Goal: Task Accomplishment & Management: Complete application form

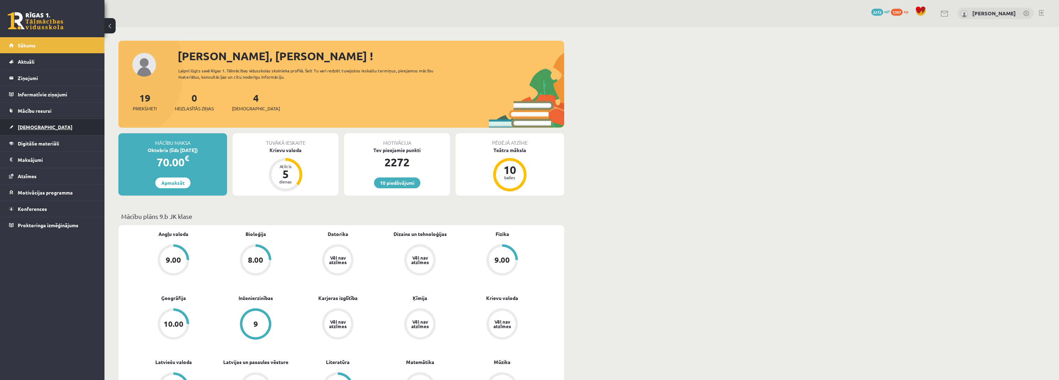
click at [83, 130] on link "[DEMOGRAPHIC_DATA]" at bounding box center [52, 127] width 87 height 16
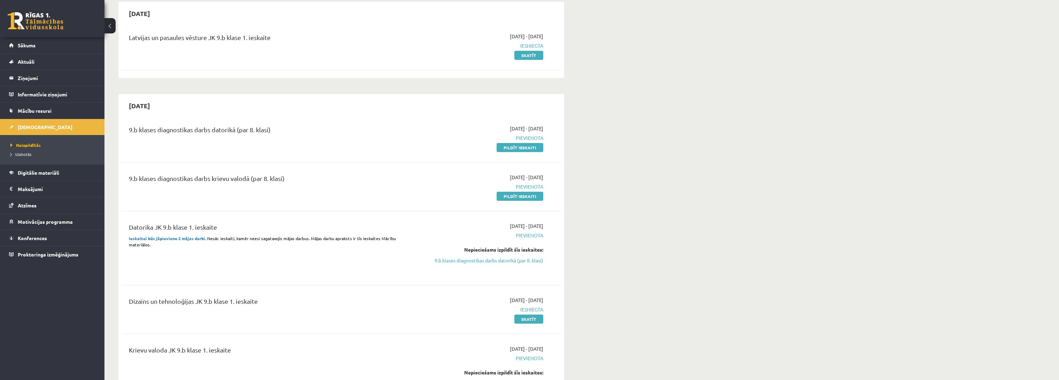
scroll to position [77, 0]
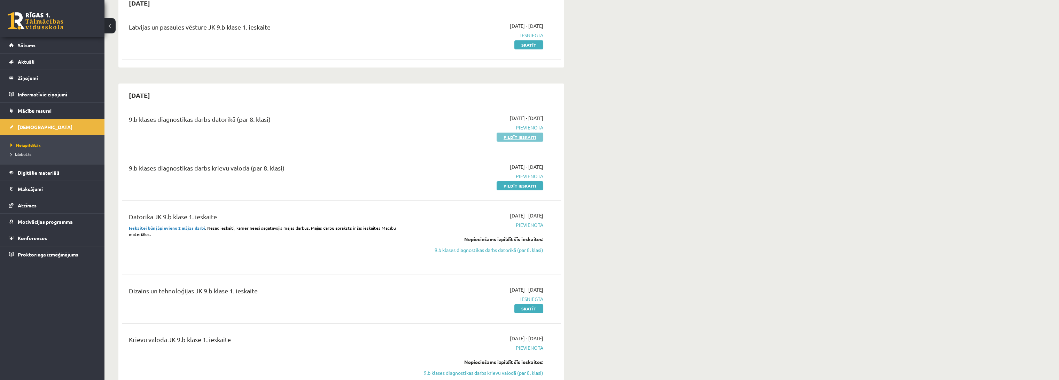
click at [516, 140] on link "Pildīt ieskaiti" at bounding box center [520, 137] width 47 height 9
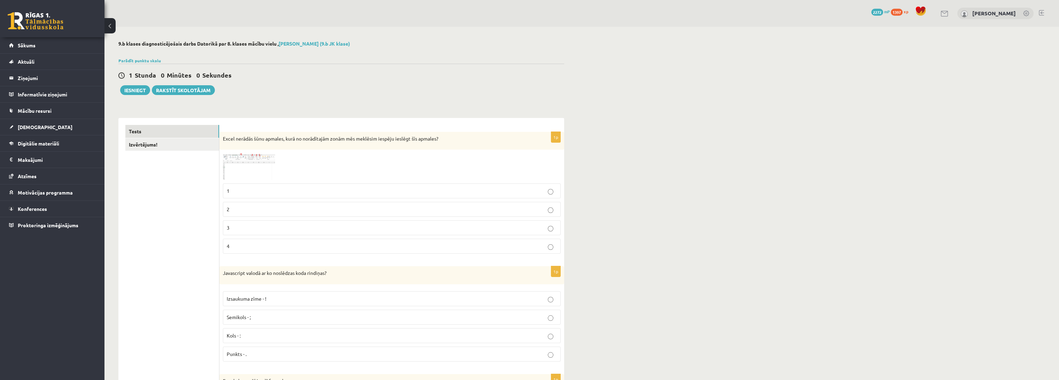
click at [232, 165] on img at bounding box center [249, 166] width 52 height 27
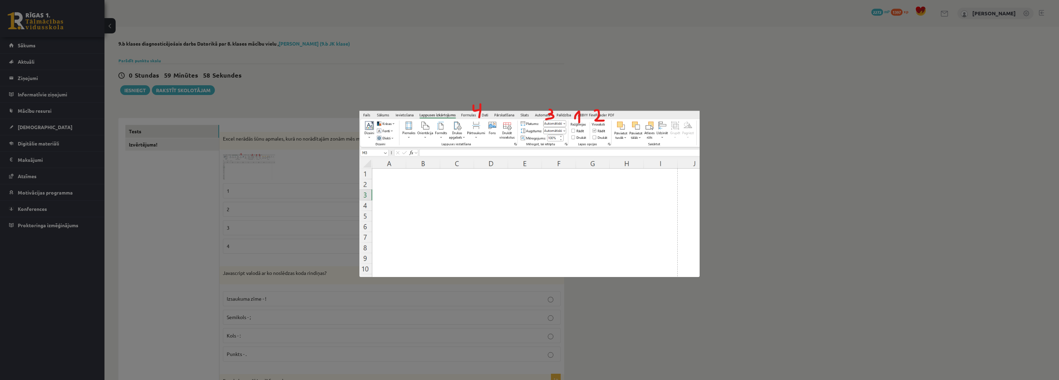
drag, startPoint x: 259, startPoint y: 163, endPoint x: 241, endPoint y: 172, distance: 19.8
click at [260, 163] on div at bounding box center [529, 190] width 1059 height 380
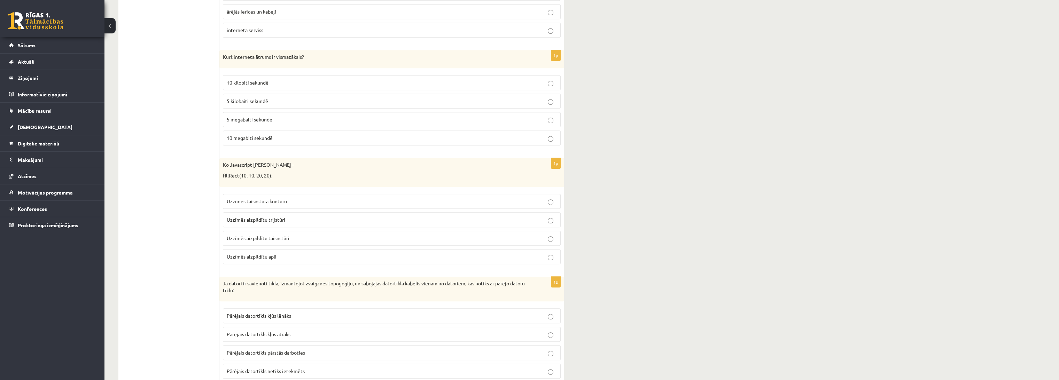
scroll to position [1896, 0]
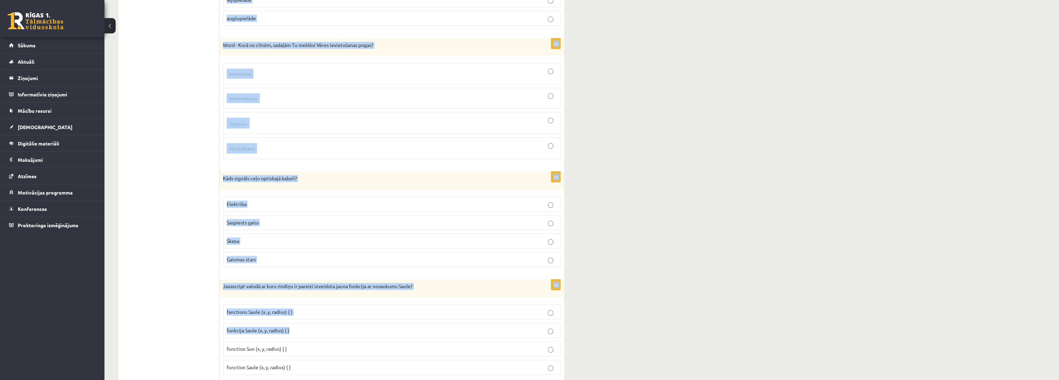
scroll to position [3079, 0]
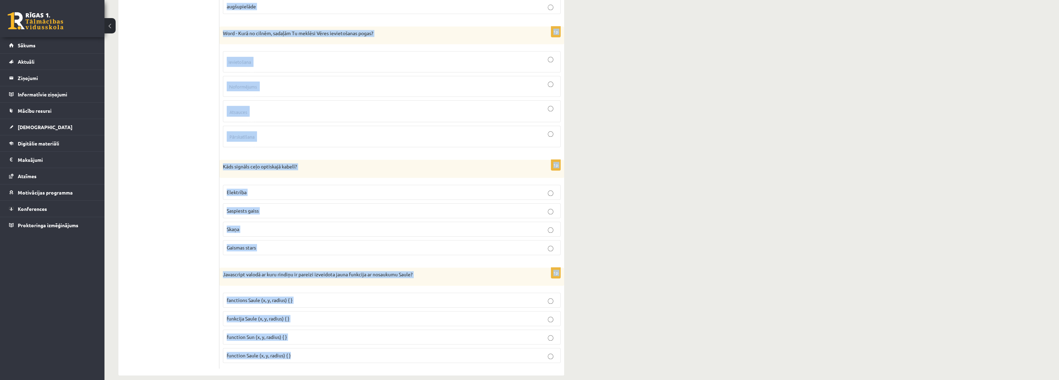
drag, startPoint x: 223, startPoint y: 272, endPoint x: 340, endPoint y: 339, distance: 134.9
copy form "Loremipsum dolors am co adipiscin elit seddoeiu? Temporinc utla - ! Etdolore - …"
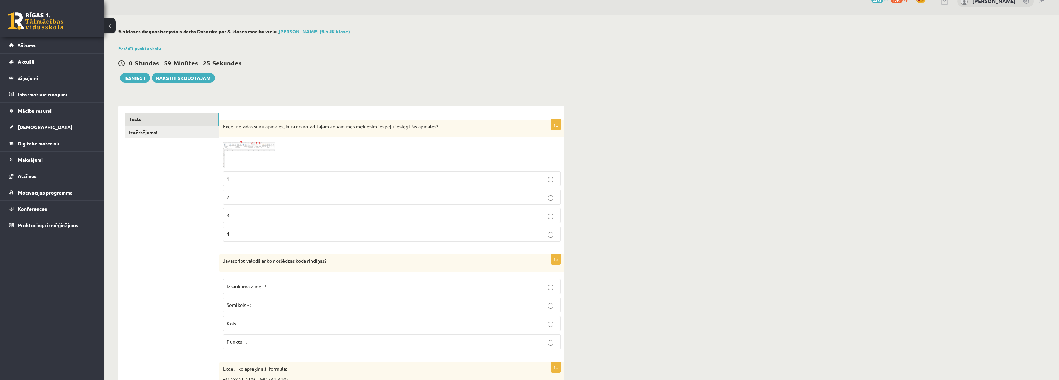
scroll to position [39, 0]
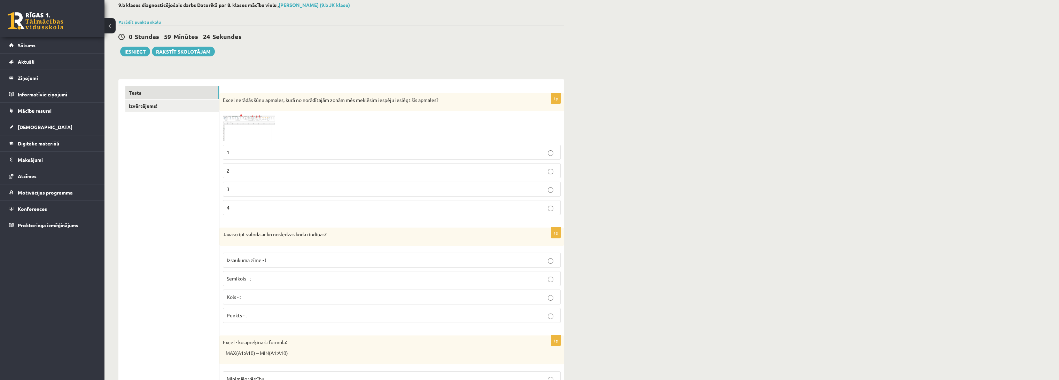
click at [257, 128] on img at bounding box center [249, 128] width 52 height 27
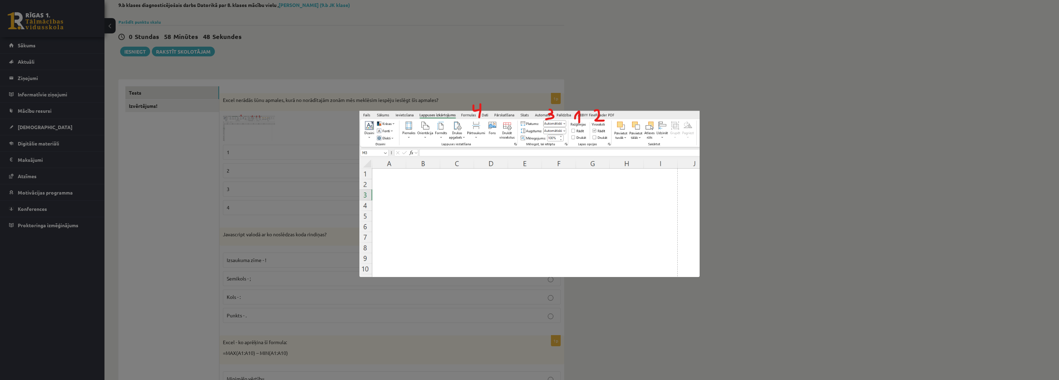
click at [373, 276] on img at bounding box center [529, 190] width 340 height 174
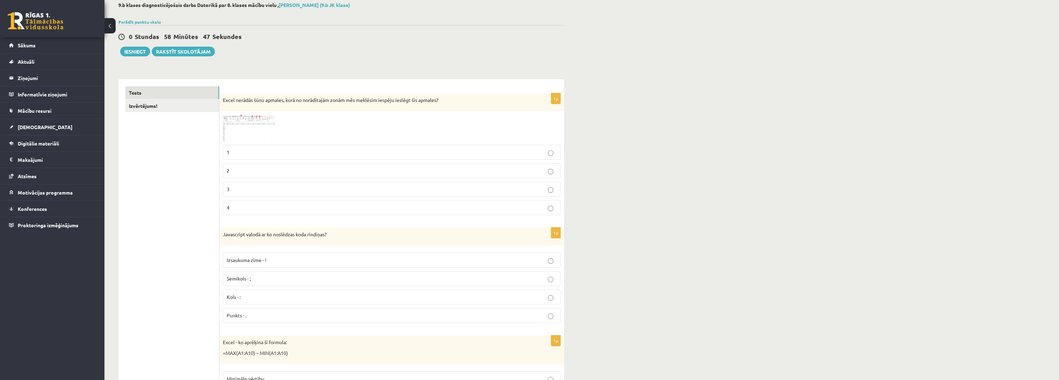
click at [252, 275] on p "Semikols - ;" at bounding box center [392, 278] width 330 height 7
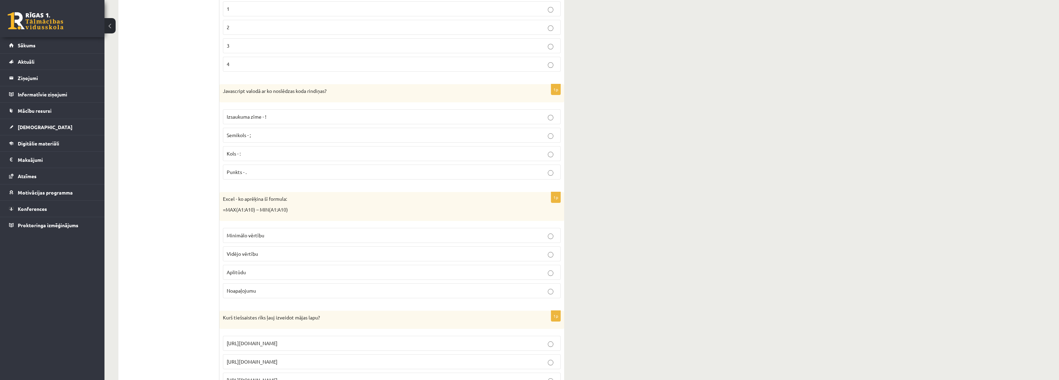
scroll to position [193, 0]
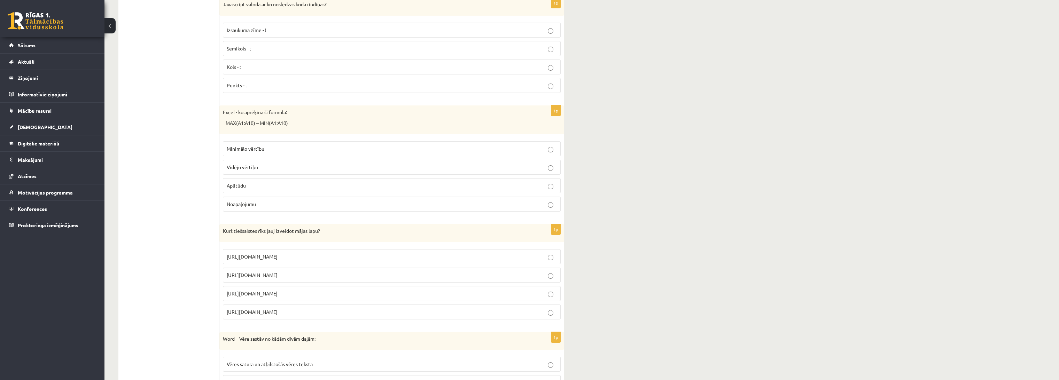
scroll to position [271, 0]
click at [251, 183] on p "Aplitūdu" at bounding box center [392, 183] width 330 height 7
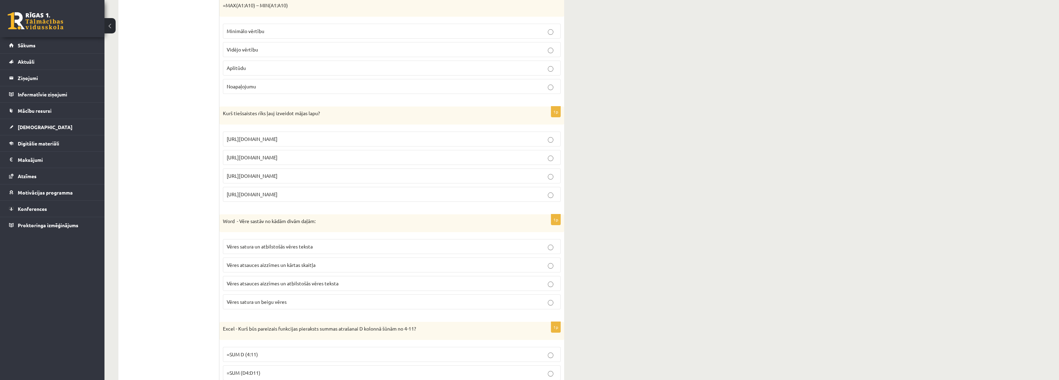
scroll to position [387, 0]
drag, startPoint x: 275, startPoint y: 171, endPoint x: 255, endPoint y: 171, distance: 20.2
click at [274, 172] on p "[URL][DOMAIN_NAME]" at bounding box center [392, 175] width 330 height 7
drag, startPoint x: 165, startPoint y: 170, endPoint x: 166, endPoint y: 162, distance: 7.9
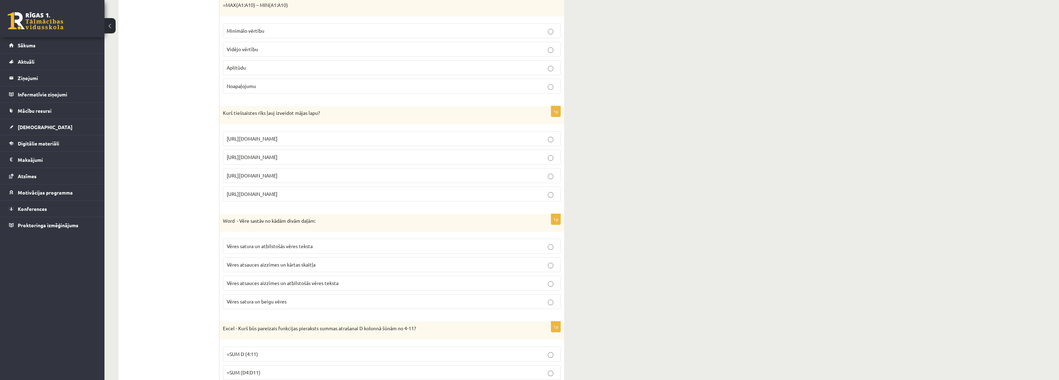
drag, startPoint x: 293, startPoint y: 173, endPoint x: 226, endPoint y: 172, distance: 67.6
click at [226, 172] on label "[URL][DOMAIN_NAME]" at bounding box center [392, 175] width 338 height 15
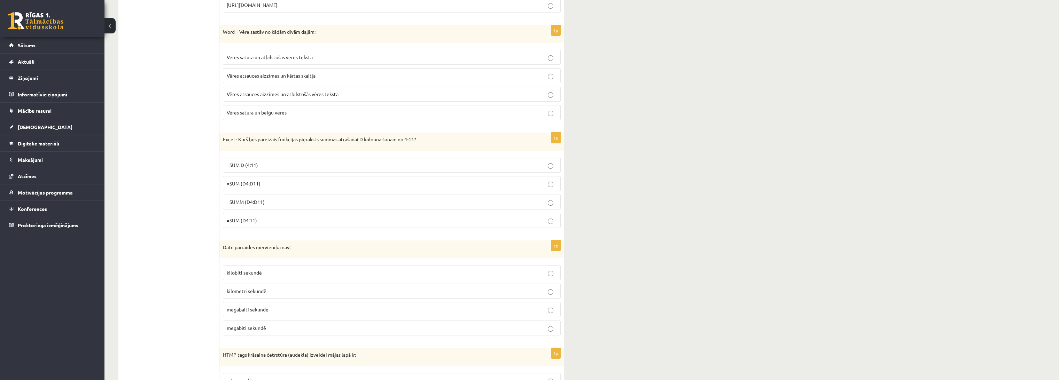
scroll to position [580, 0]
click at [271, 87] on span "Vēres atsauces aizzīmes un atbilstošās vēres teksta" at bounding box center [283, 90] width 112 height 6
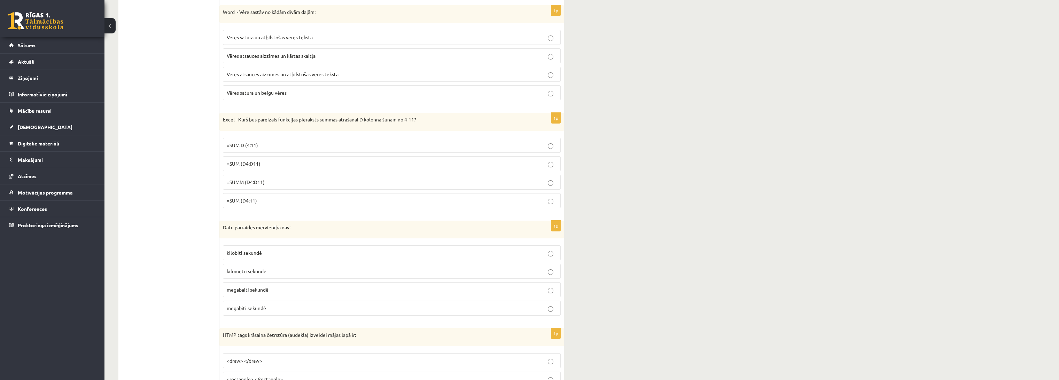
scroll to position [657, 0]
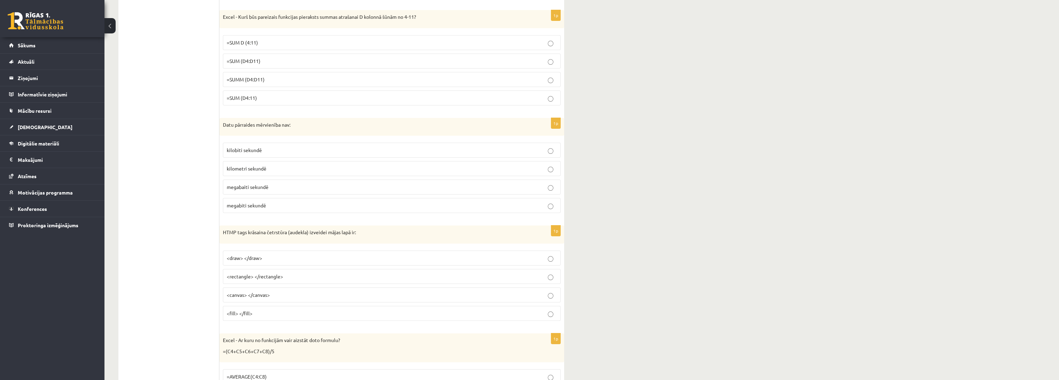
scroll to position [702, 0]
click at [251, 56] on span "=SUM (D4:D11)" at bounding box center [244, 57] width 34 height 6
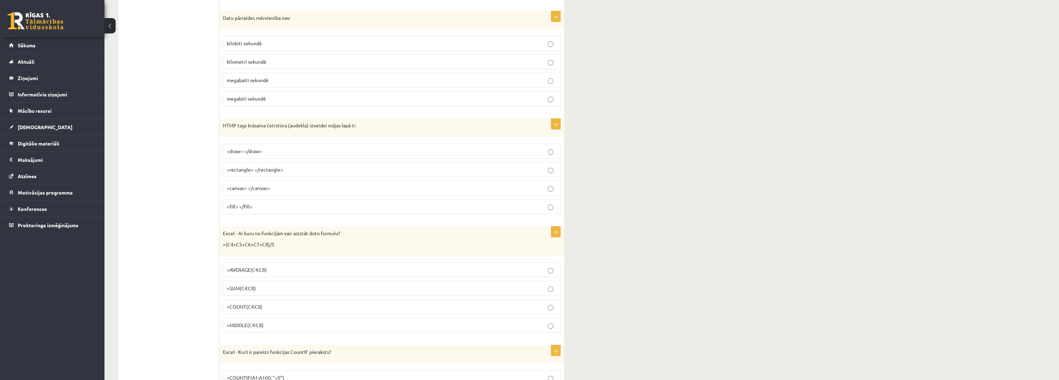
scroll to position [818, 0]
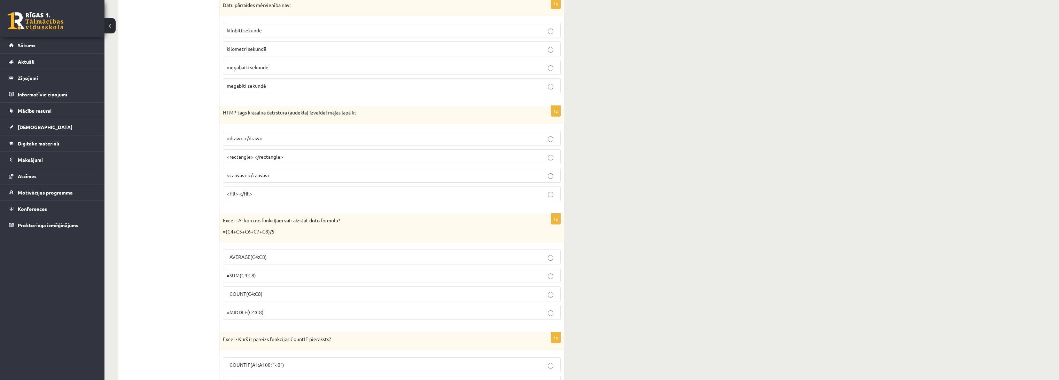
click at [271, 45] on p "kilometri sekundē" at bounding box center [392, 48] width 330 height 7
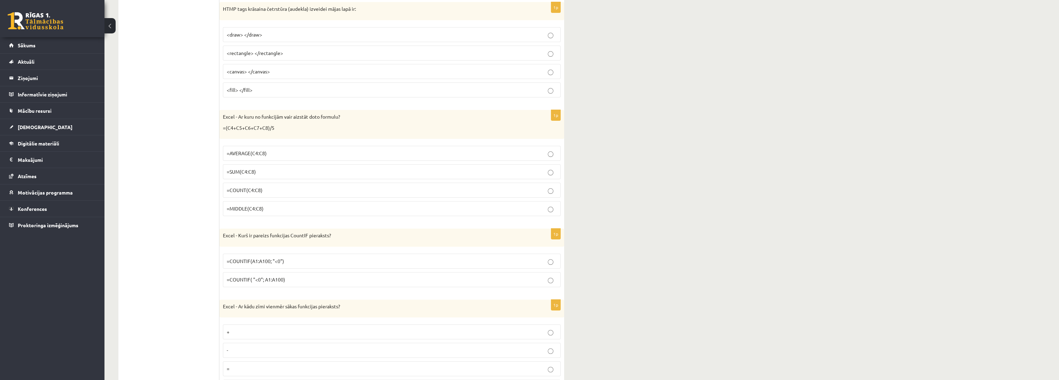
scroll to position [896, 0]
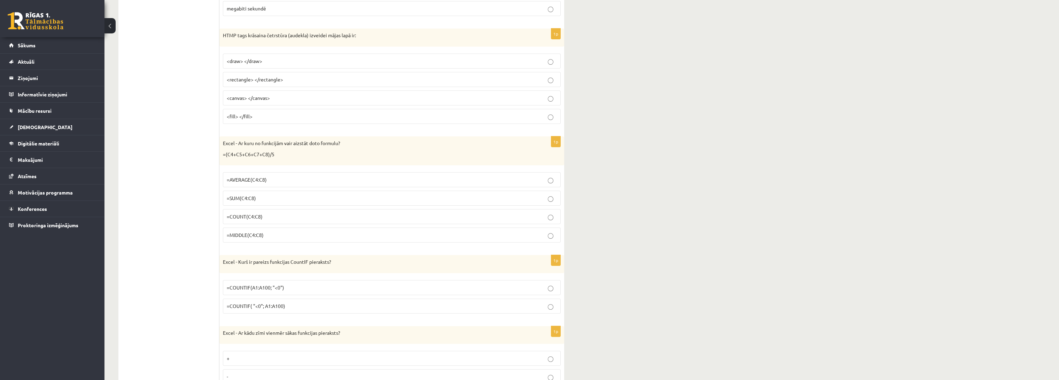
click at [249, 95] on span "<canvas> </canvas>" at bounding box center [248, 98] width 43 height 6
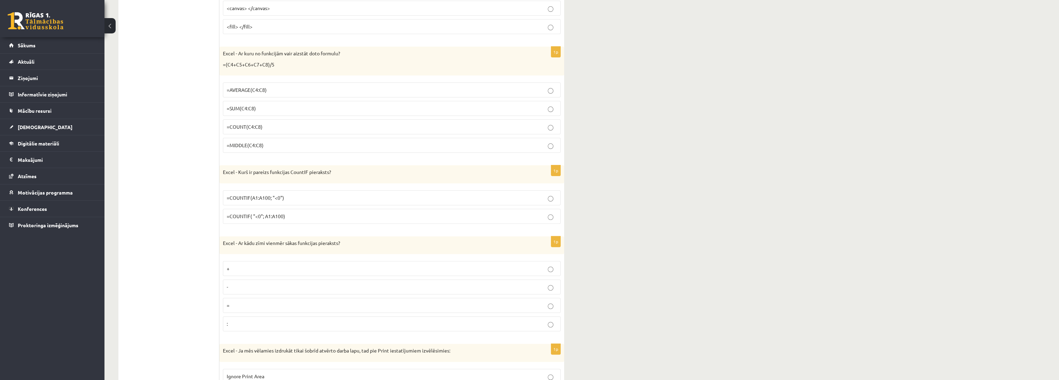
scroll to position [1012, 0]
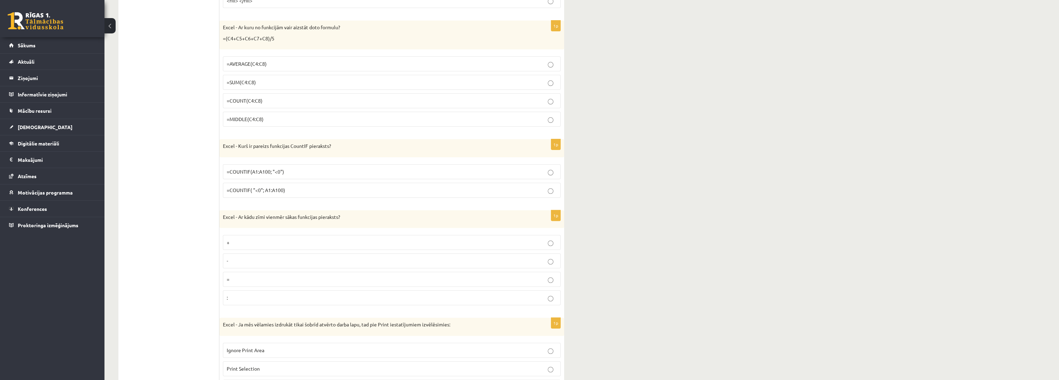
click at [252, 64] on p "=AVERAGE(C4:C8)" at bounding box center [392, 63] width 330 height 7
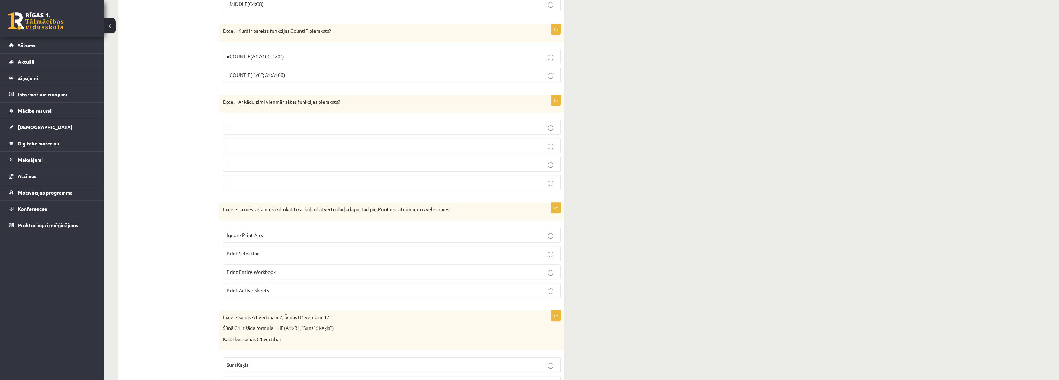
scroll to position [1128, 0]
click at [306, 54] on p "=COUNTIF(A1:A100; "<0")" at bounding box center [392, 55] width 330 height 7
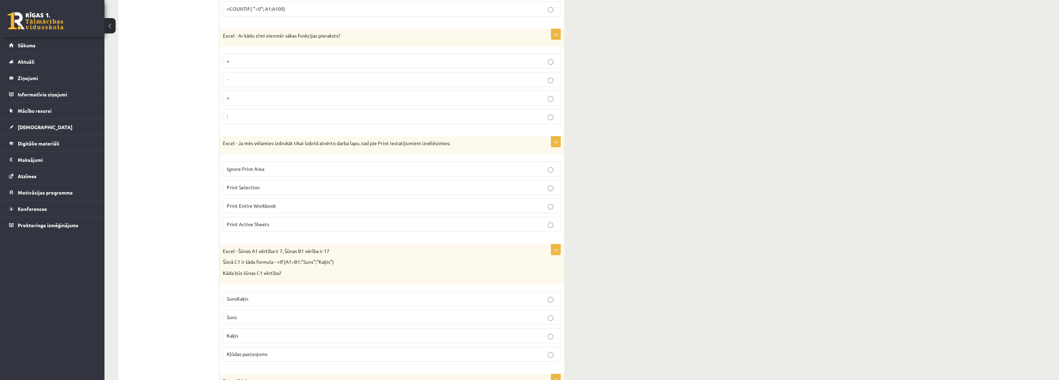
scroll to position [1205, 0]
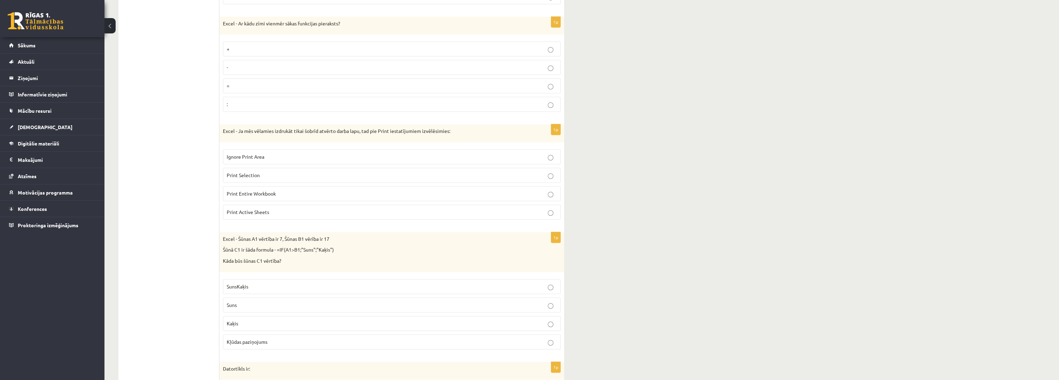
click at [237, 85] on p "=" at bounding box center [392, 85] width 330 height 7
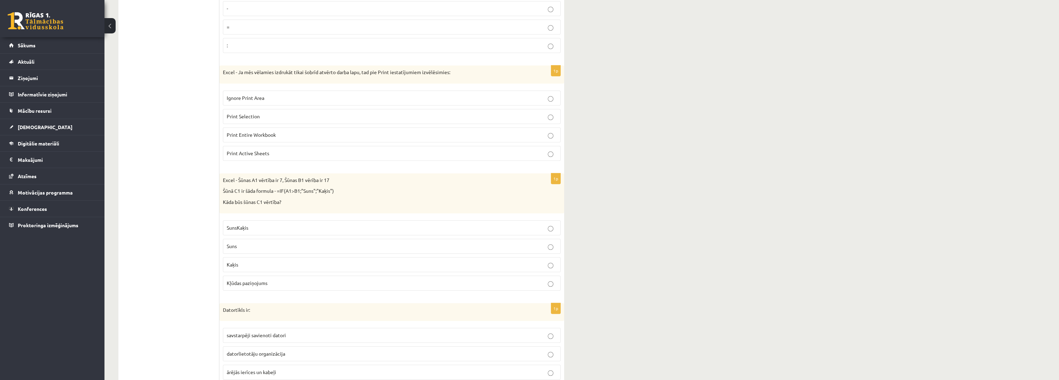
scroll to position [1321, 0]
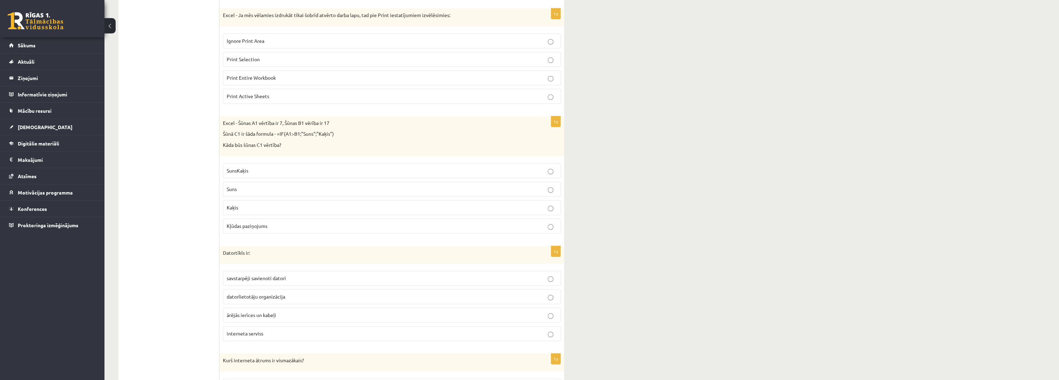
click at [264, 93] on span "Print Active Sheets" at bounding box center [248, 96] width 42 height 6
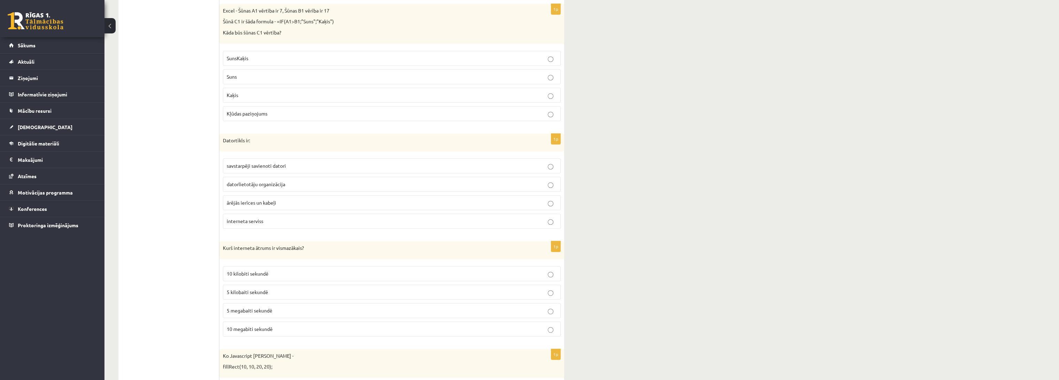
scroll to position [1437, 0]
click at [242, 90] on p "Kaķis" at bounding box center [392, 91] width 330 height 7
click at [193, 101] on ul "Tests Izvērtējums!" at bounding box center [172, 349] width 94 height 3323
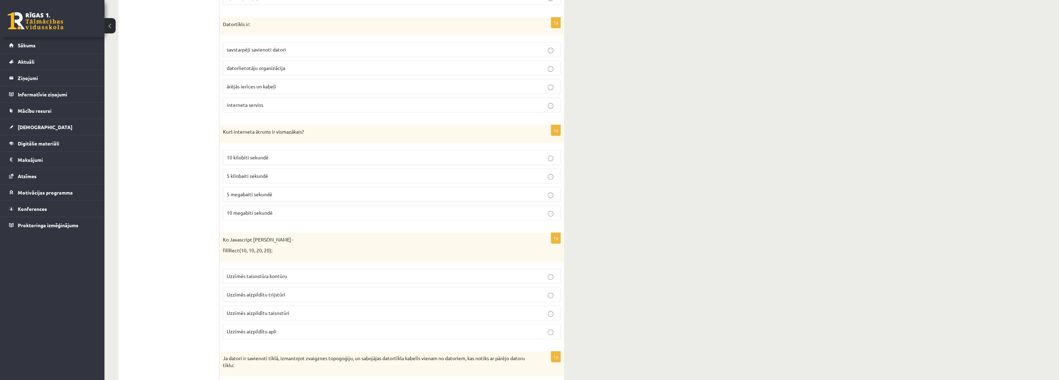
scroll to position [1553, 0]
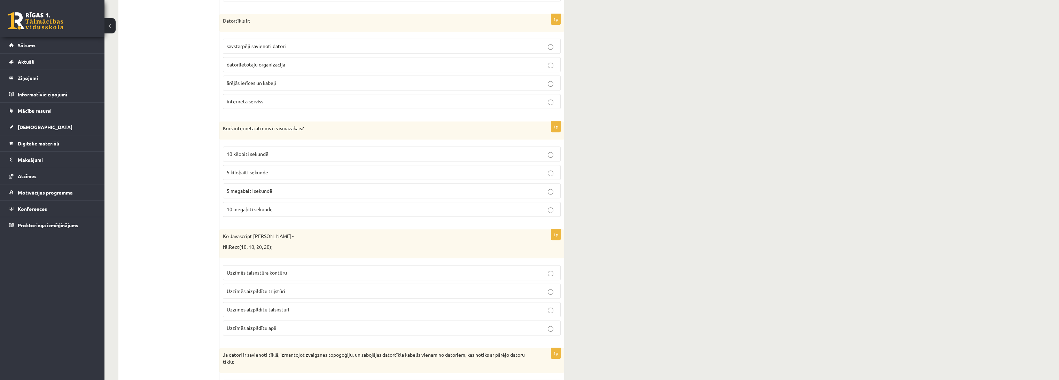
click at [260, 44] on span "savstarpēji savienoti datori" at bounding box center [256, 46] width 59 height 6
click at [163, 100] on ul "Tests Izvērtējums!" at bounding box center [172, 233] width 94 height 3323
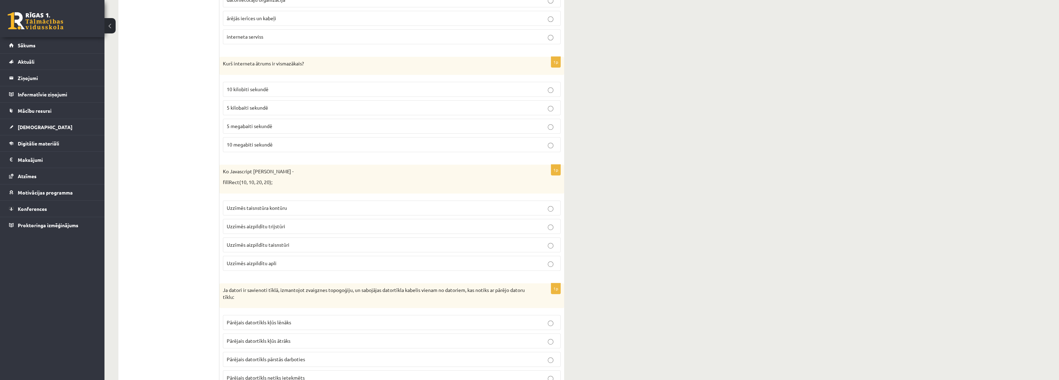
scroll to position [1669, 0]
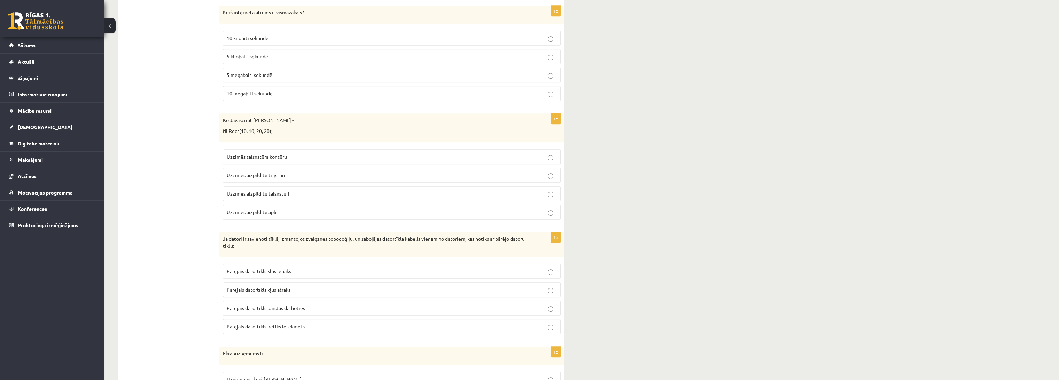
click at [161, 98] on ul "Tests Izvērtējums!" at bounding box center [172, 117] width 94 height 3323
click at [241, 90] on span "10 megabiti sekundē" at bounding box center [250, 93] width 46 height 6
click at [261, 35] on span "10 kilobiti sekundē" at bounding box center [248, 38] width 42 height 6
click at [164, 99] on ul "Tests Izvērtējums!" at bounding box center [172, 117] width 94 height 3323
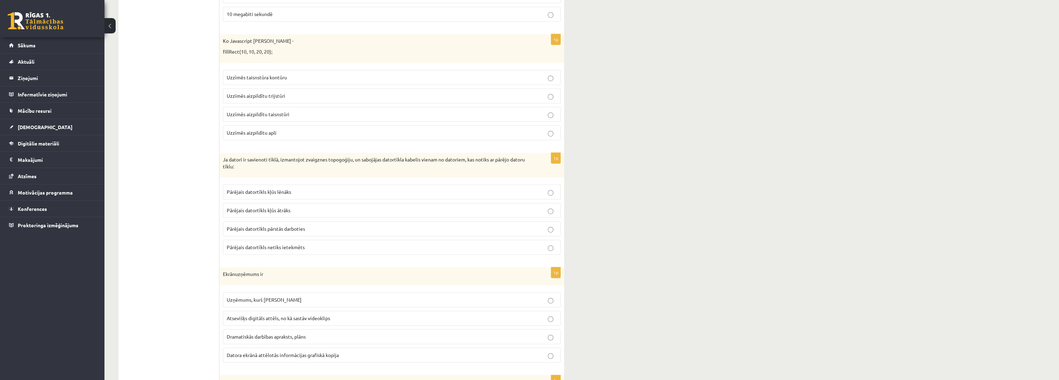
scroll to position [1747, 0]
click at [261, 95] on span "Uzzīmēs aizpildītu trijstūri" at bounding box center [256, 98] width 58 height 6
click at [164, 154] on ul "Tests Izvērtējums!" at bounding box center [172, 39] width 94 height 3323
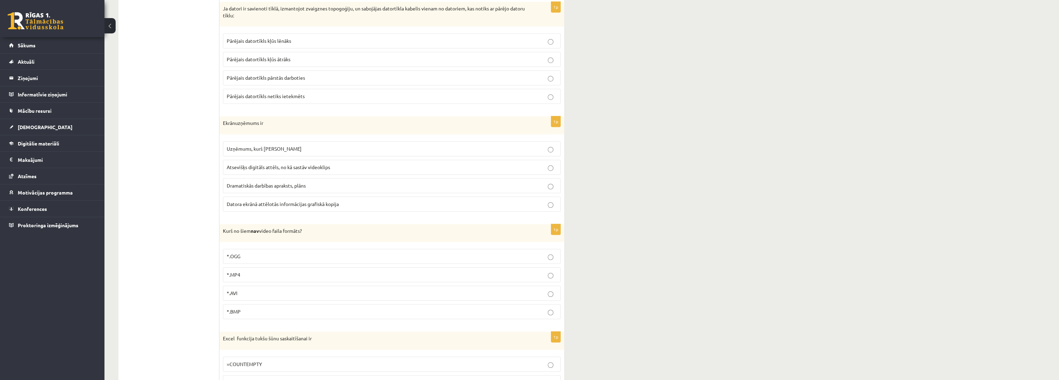
scroll to position [1902, 0]
drag, startPoint x: 303, startPoint y: 88, endPoint x: 297, endPoint y: 86, distance: 6.1
click at [303, 91] on span "Pārējais datortīkls netiks ietekmēts" at bounding box center [266, 94] width 78 height 6
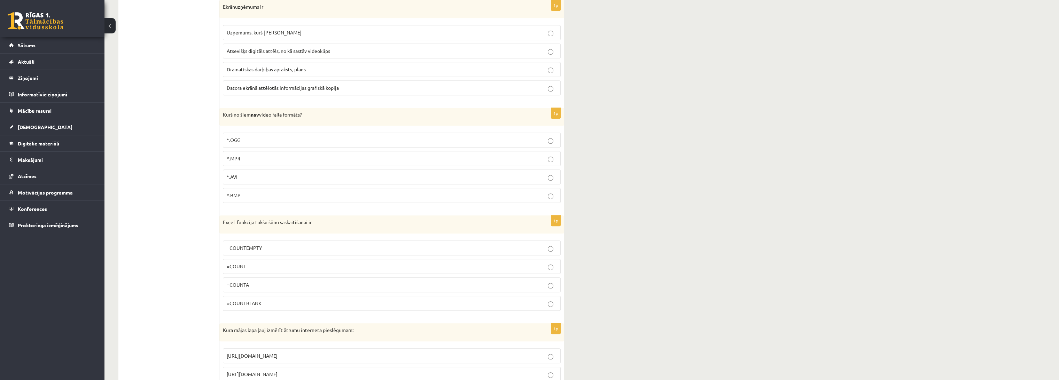
scroll to position [2017, 0]
click at [315, 83] on p "Datora ekrānā attēlotās informācijas grafiskā kopija" at bounding box center [392, 86] width 330 height 7
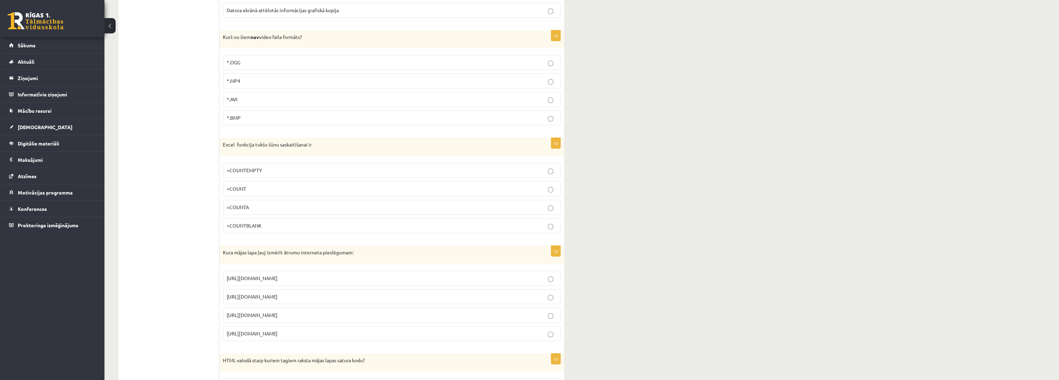
scroll to position [2095, 0]
click at [236, 114] on span "*.BMP" at bounding box center [234, 117] width 14 height 6
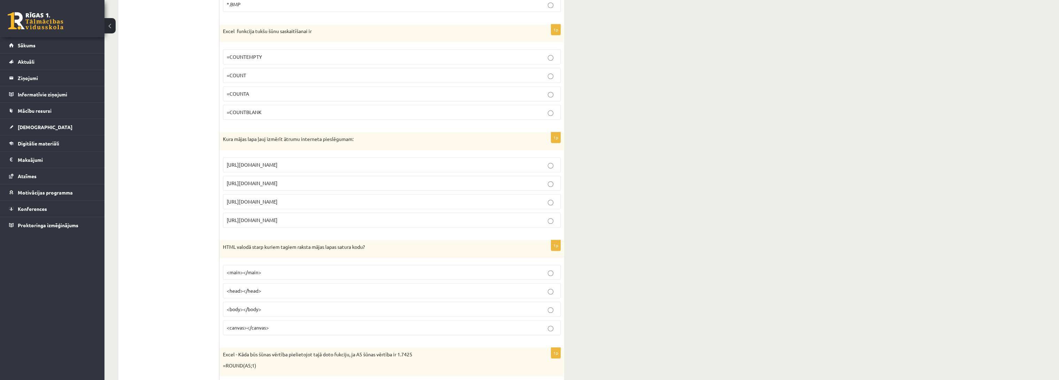
scroll to position [2211, 0]
click at [255, 101] on label "=COUNTBLANK" at bounding box center [392, 108] width 338 height 15
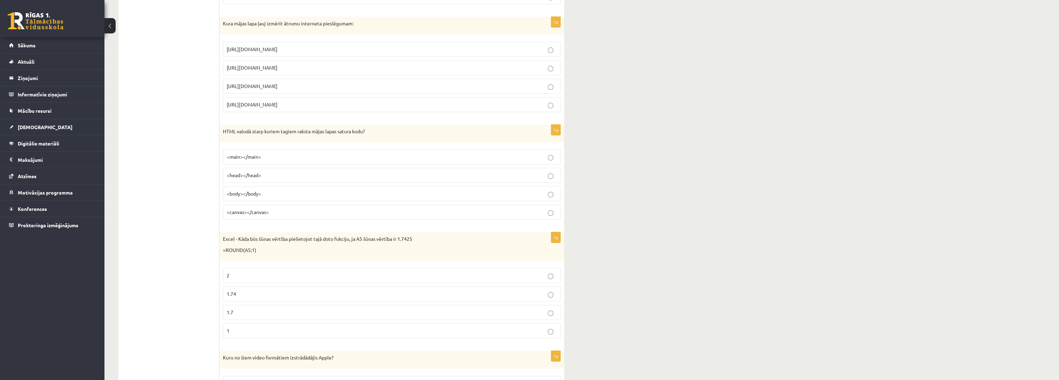
scroll to position [2327, 0]
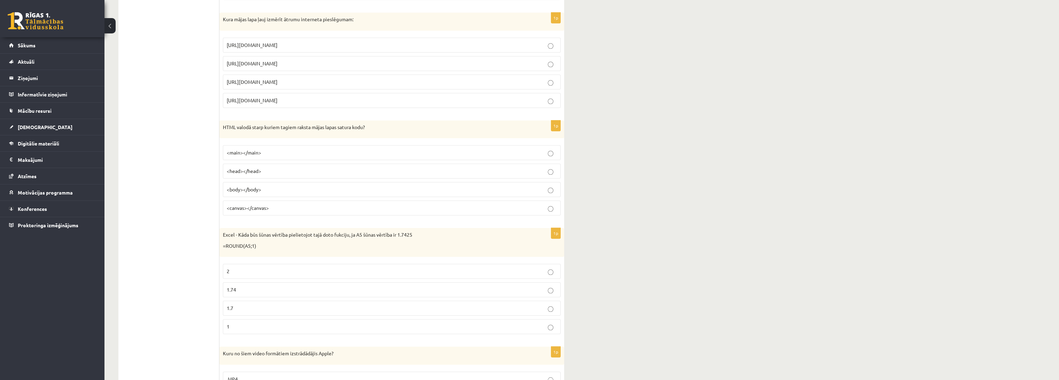
click at [299, 60] on p "[URL][DOMAIN_NAME]" at bounding box center [392, 63] width 330 height 7
drag, startPoint x: 294, startPoint y: 59, endPoint x: 226, endPoint y: 56, distance: 68.0
click at [226, 56] on label "[URL][DOMAIN_NAME]" at bounding box center [392, 63] width 338 height 15
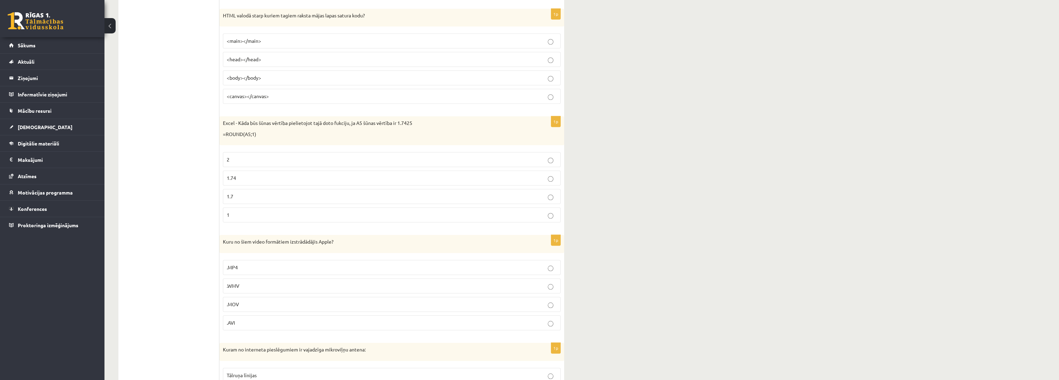
scroll to position [2443, 0]
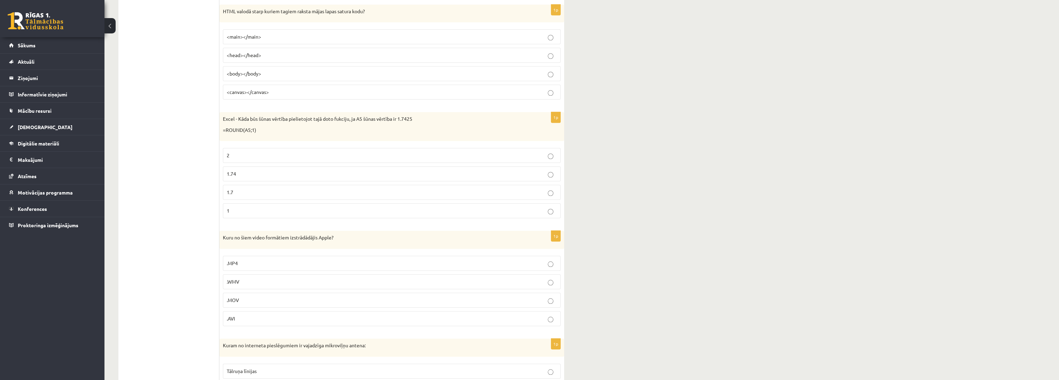
click at [242, 70] on span "<body></body>" at bounding box center [244, 73] width 34 height 6
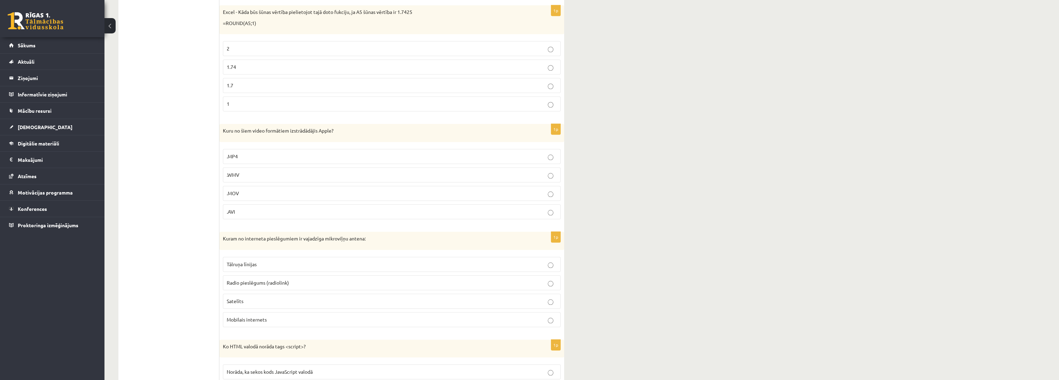
scroll to position [2549, 0]
click at [282, 83] on p "1.7" at bounding box center [392, 86] width 330 height 7
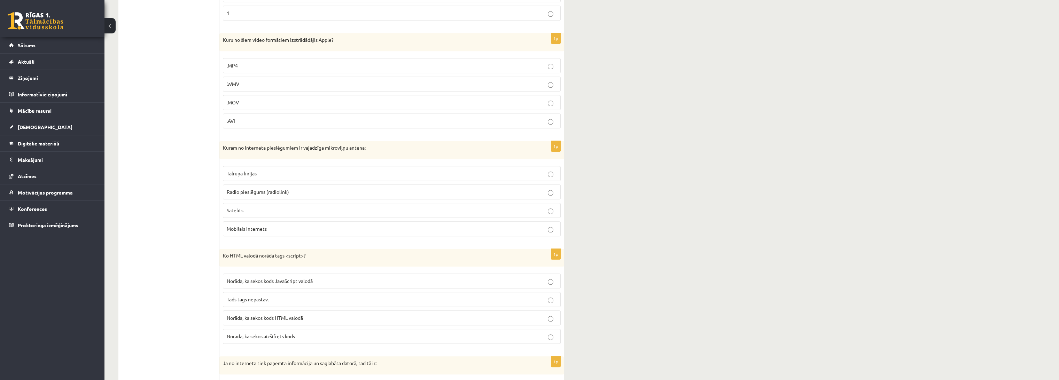
scroll to position [2665, 0]
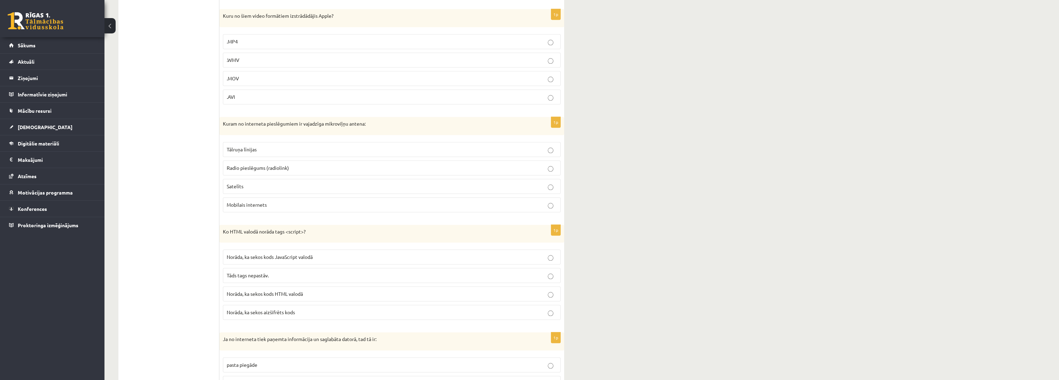
click at [239, 75] on p ".MOV" at bounding box center [392, 78] width 330 height 7
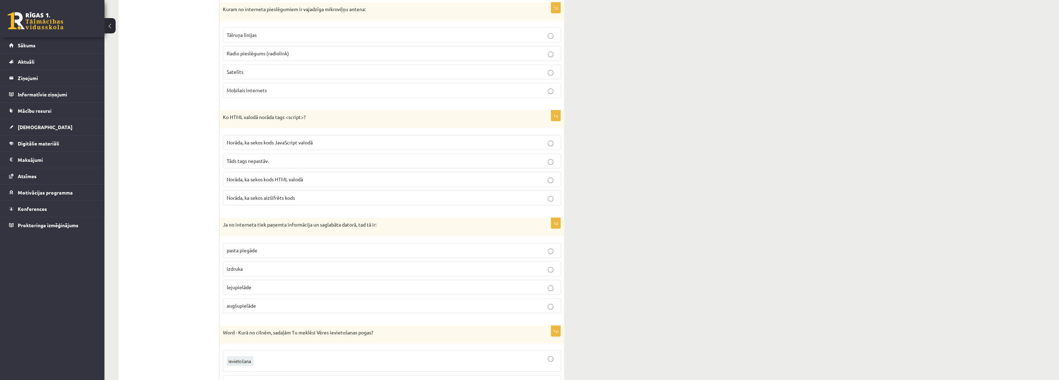
scroll to position [2777, 0]
click at [248, 52] on span "Radio pieslēgums (radiolink)" at bounding box center [258, 55] width 62 height 6
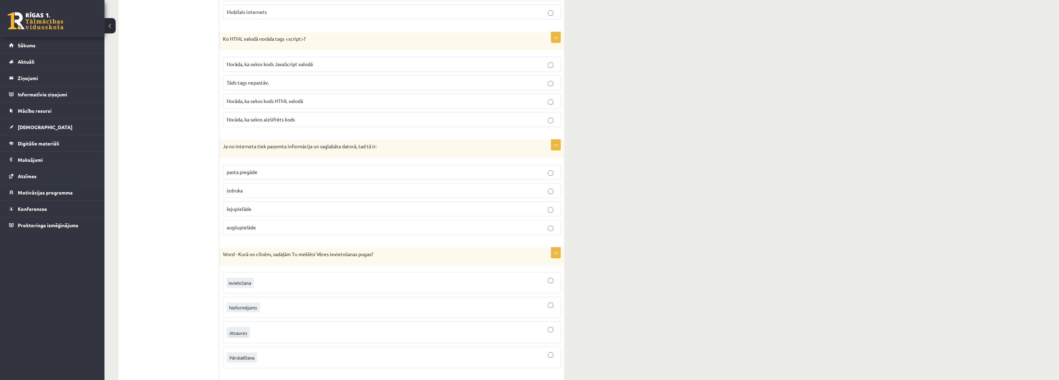
scroll to position [2855, 0]
click at [290, 63] on label "Norāda, ka sekos kods JavaScript valodā" at bounding box center [392, 67] width 338 height 15
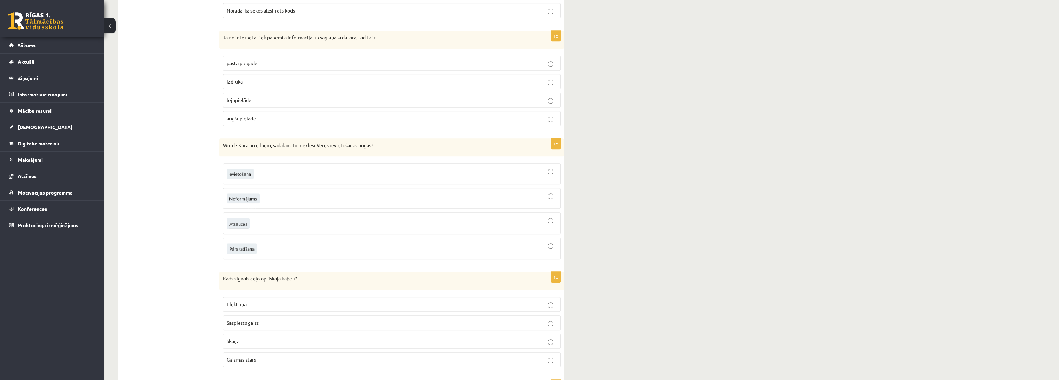
scroll to position [2971, 0]
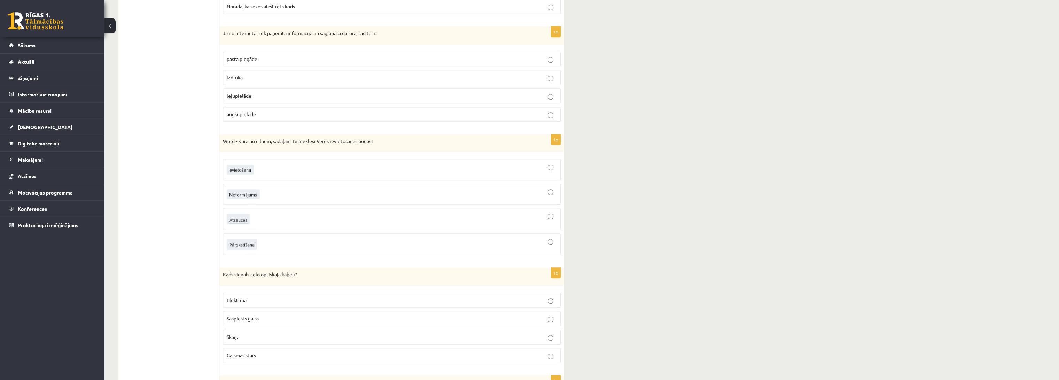
click at [242, 93] on span "lejupielāde" at bounding box center [239, 96] width 25 height 6
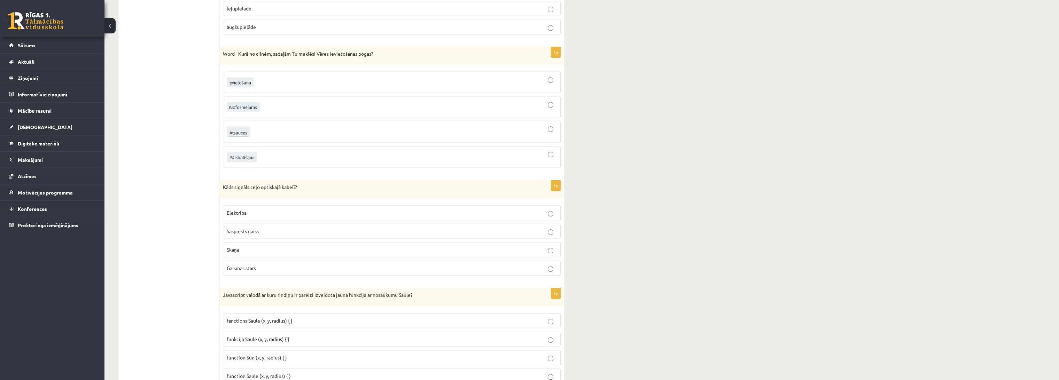
scroll to position [3079, 0]
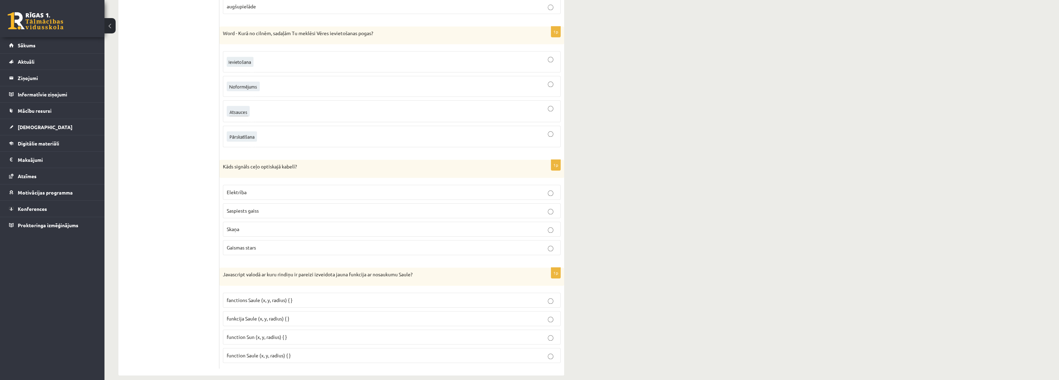
click at [267, 106] on div at bounding box center [392, 111] width 330 height 14
click at [259, 244] on p "Gaismas stars" at bounding box center [392, 247] width 330 height 7
drag, startPoint x: 287, startPoint y: 345, endPoint x: 282, endPoint y: 346, distance: 4.5
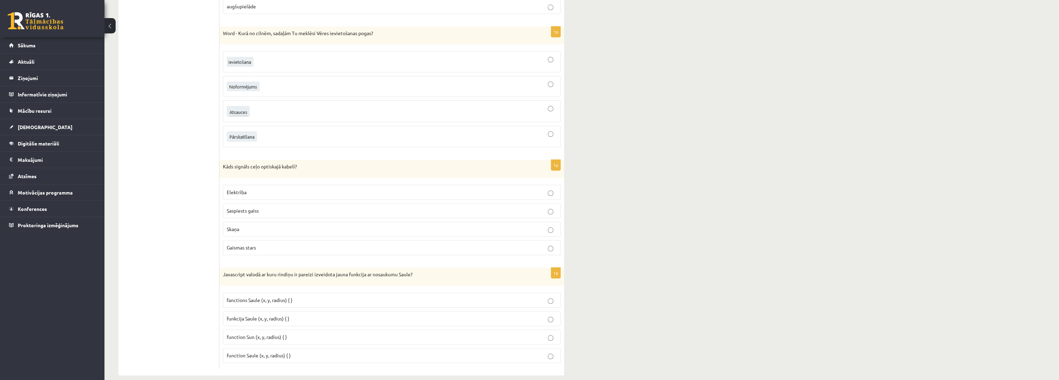
click at [287, 352] on span "function Saule (x, y, radius) { }" at bounding box center [259, 355] width 64 height 6
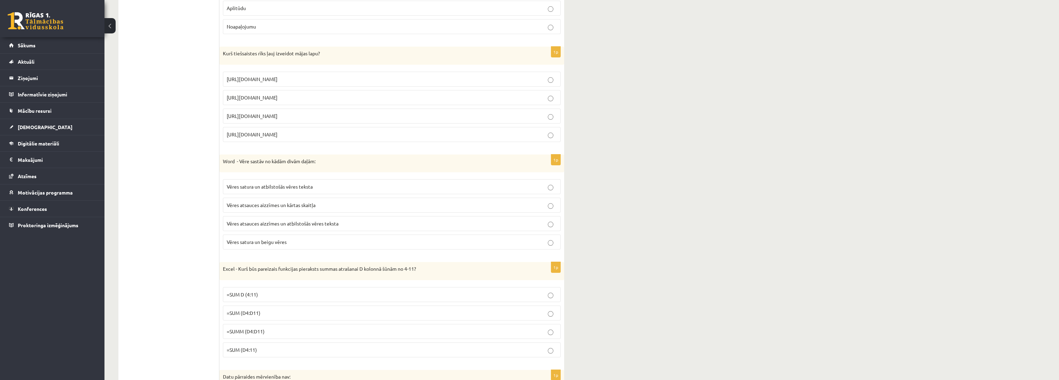
scroll to position [0, 0]
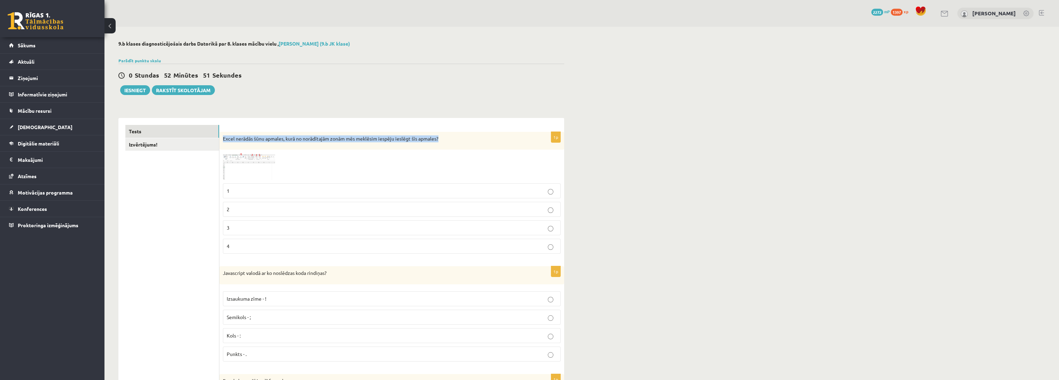
drag, startPoint x: 223, startPoint y: 138, endPoint x: 446, endPoint y: 137, distance: 223.2
click at [446, 137] on div "Excel nerādās šūnu apmales, kurā no norādītajām zonām mēs meklēsim iespēju iesl…" at bounding box center [391, 141] width 345 height 18
copy p "Excel nerādās šūnu apmales, kurā no norādītajām zonām mēs meklēsim iespēju iesl…"
click at [263, 162] on img at bounding box center [249, 166] width 52 height 27
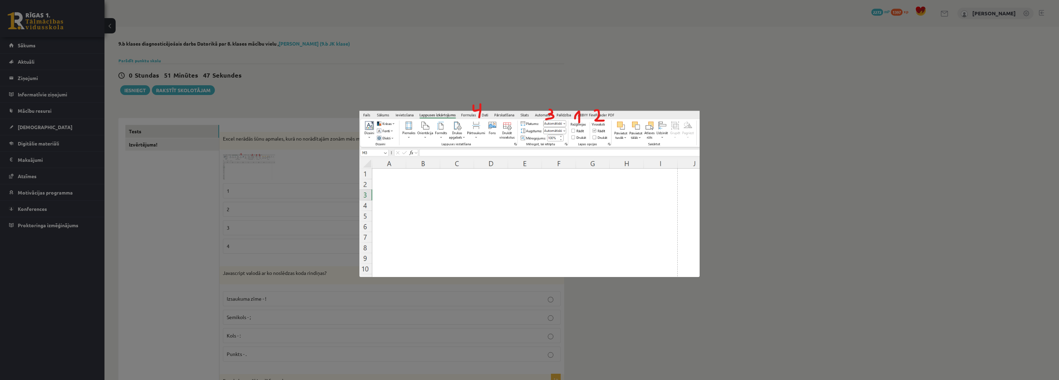
click at [342, 63] on div at bounding box center [529, 190] width 1059 height 380
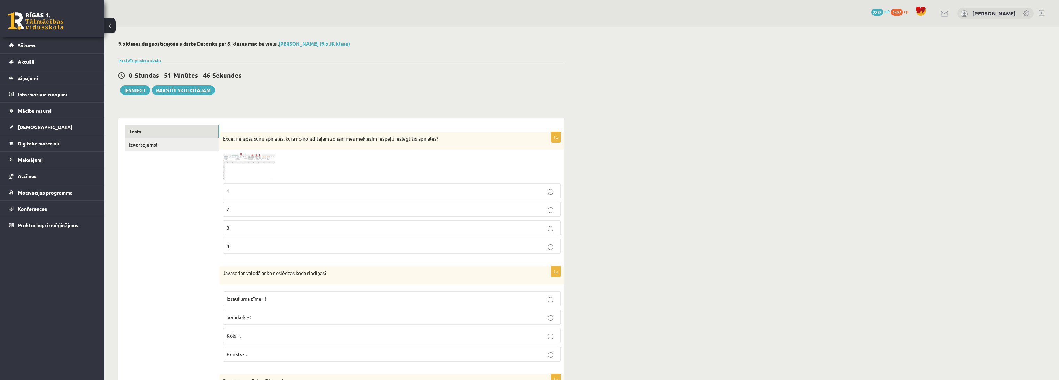
click at [265, 159] on img at bounding box center [249, 166] width 52 height 27
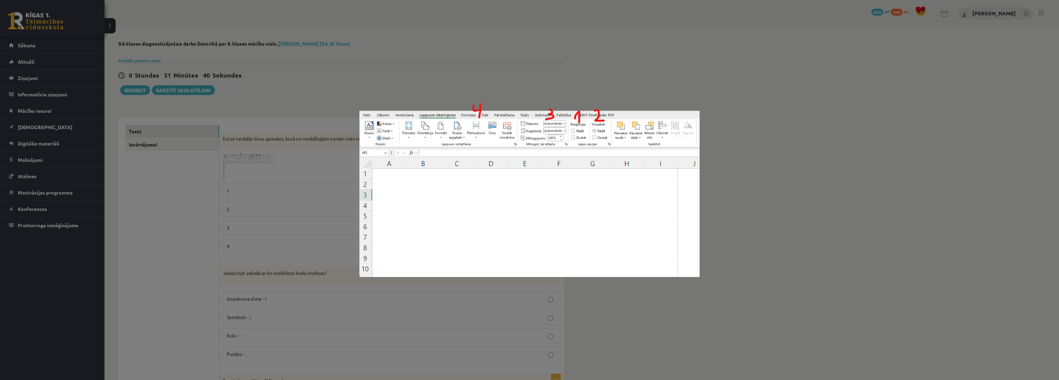
click at [307, 153] on div at bounding box center [529, 190] width 1059 height 380
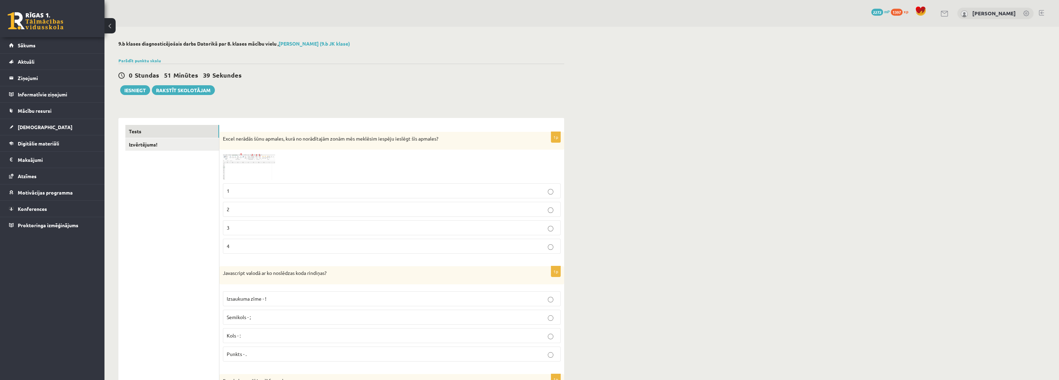
click at [240, 188] on p "1" at bounding box center [392, 190] width 330 height 7
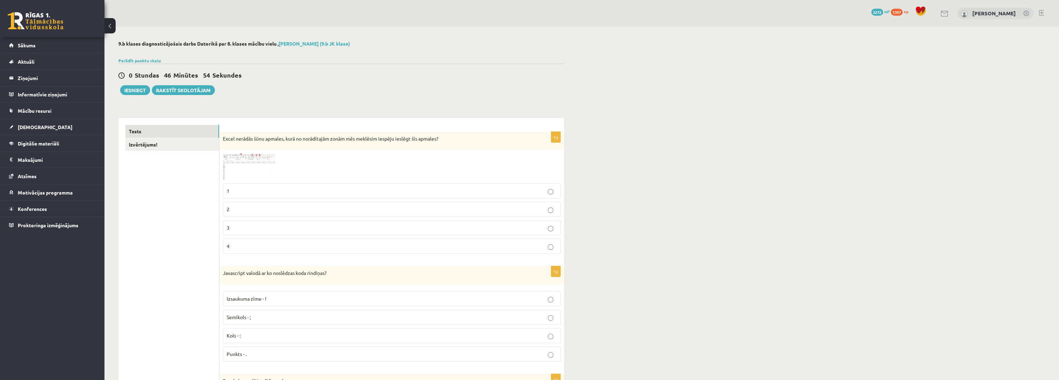
click at [367, 93] on div "0 Stundas 45 Minūtes 2 Sekundes Ieskaite saglabāta! Iesniegt Rakstīt skolotājam" at bounding box center [341, 79] width 446 height 31
